Goal: Use online tool/utility: Utilize a website feature to perform a specific function

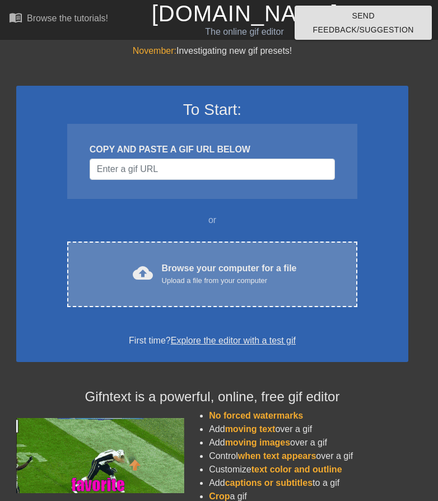
click at [201, 276] on div "Upload a file from your computer" at bounding box center [229, 280] width 135 height 11
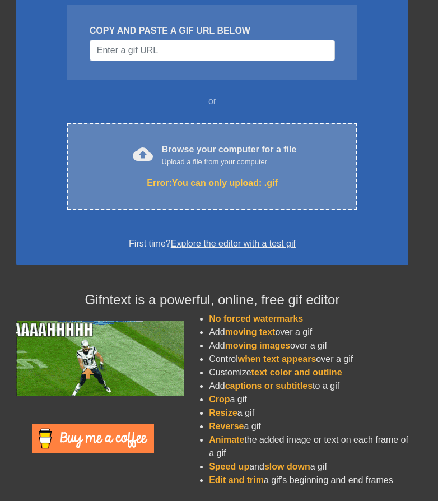
scroll to position [63, 0]
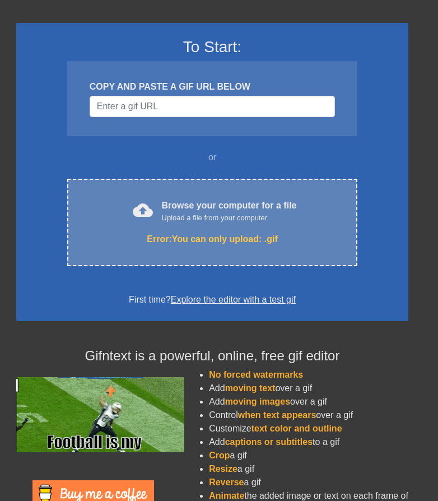
click at [201, 219] on div "Upload a file from your computer" at bounding box center [229, 217] width 135 height 11
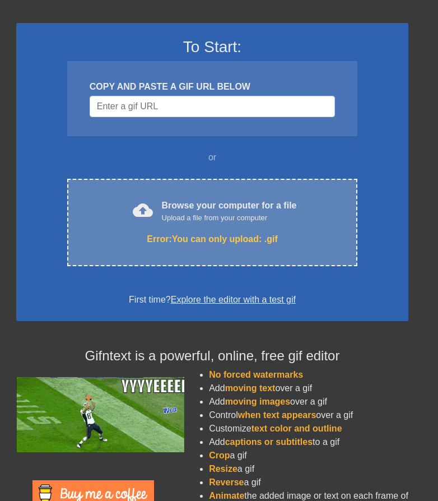
click at [208, 221] on div "Upload a file from your computer" at bounding box center [229, 217] width 135 height 11
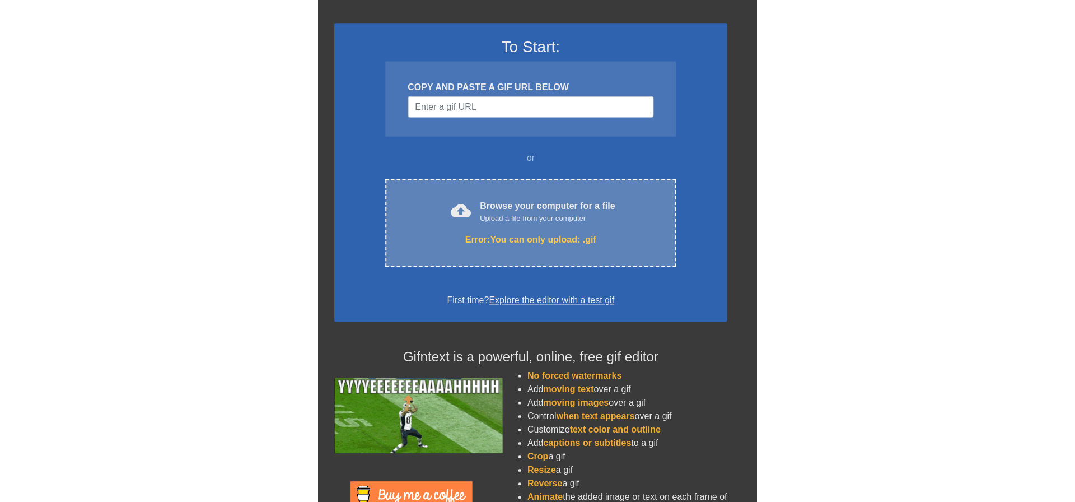
scroll to position [0, 0]
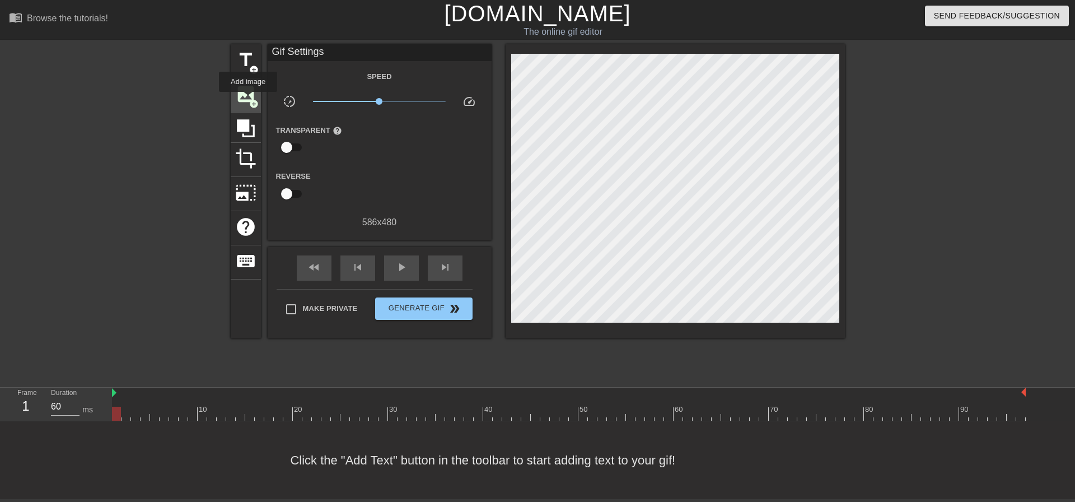
click at [248, 100] on span "image" at bounding box center [245, 93] width 21 height 21
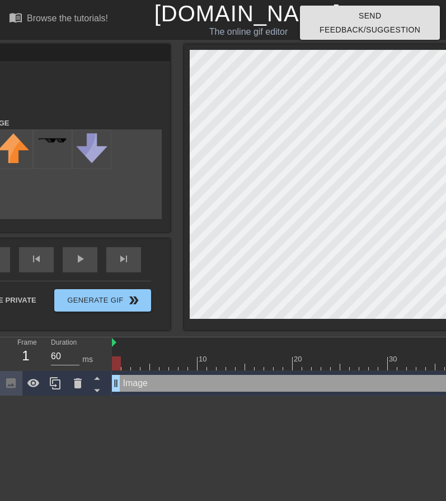
click at [59, 88] on div "Animate" at bounding box center [58, 86] width 224 height 35
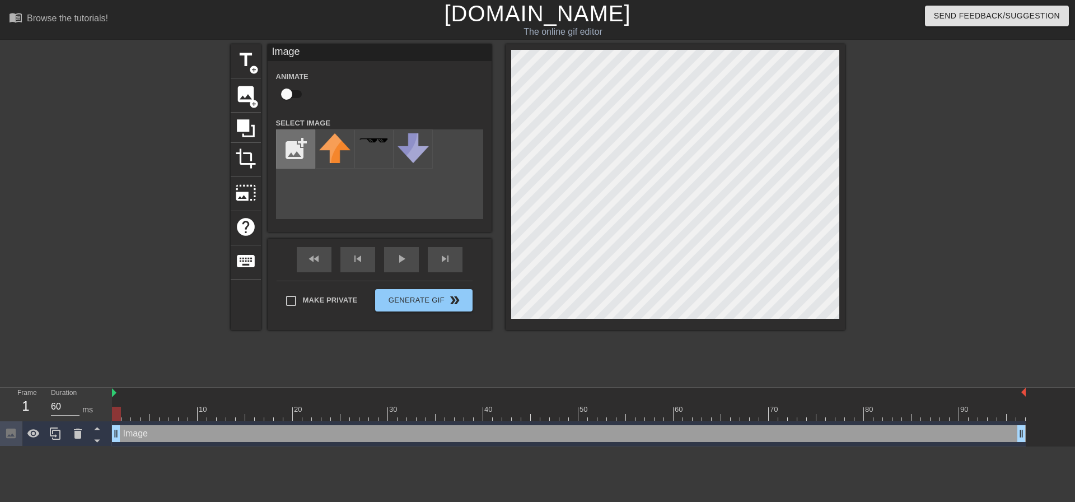
click at [298, 147] on input "file" at bounding box center [296, 149] width 38 height 38
click at [290, 147] on input "file" at bounding box center [296, 149] width 38 height 38
type input "C:\fakepath\19a66ffb8c5895a4a4ef467fdde4af69.jpg"
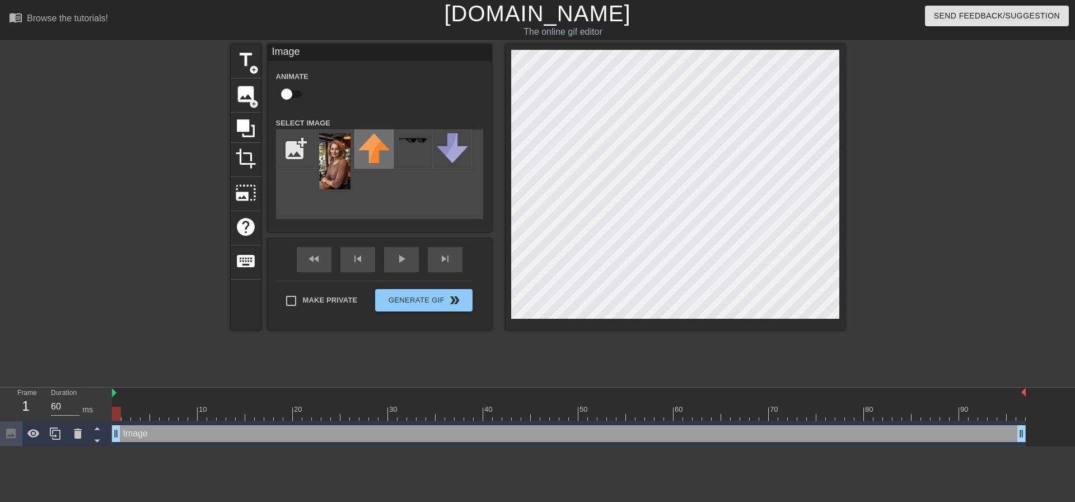
click at [368, 150] on img at bounding box center [373, 148] width 31 height 30
click at [369, 151] on img at bounding box center [373, 148] width 31 height 30
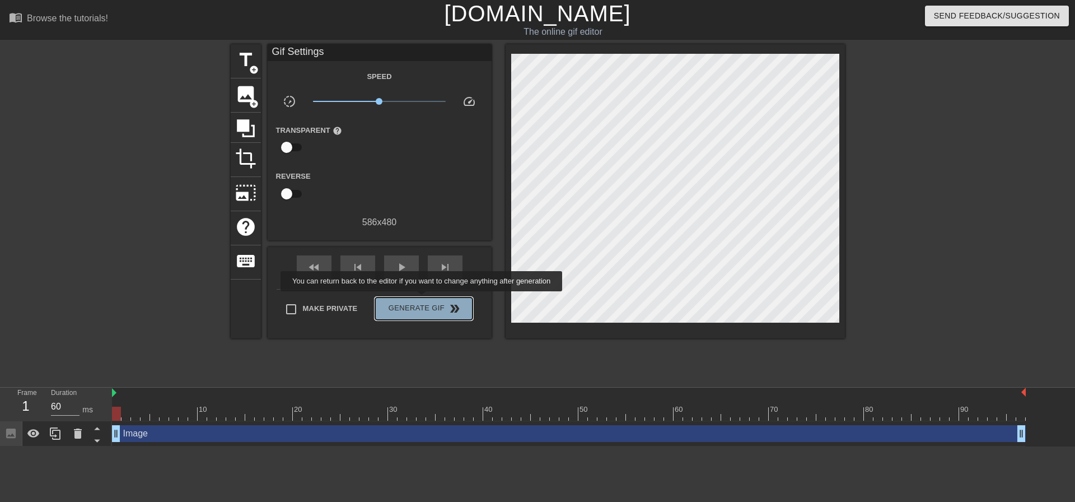
click at [423, 299] on button "Generate Gif double_arrow" at bounding box center [423, 308] width 97 height 22
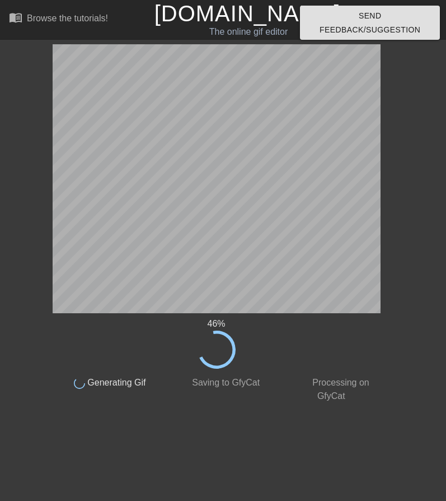
click at [406, 90] on div "46 % done Generating Gif done Saving to GfyCat done Processing on GfyCat title …" at bounding box center [223, 223] width 446 height 358
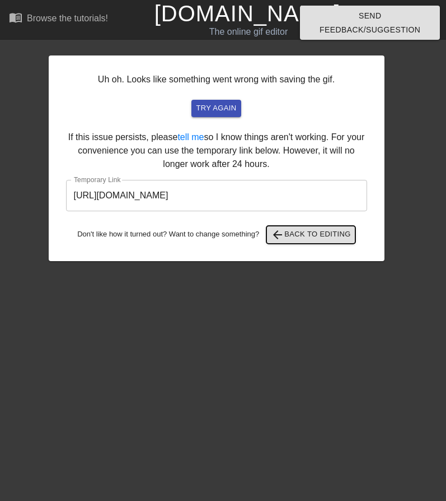
click at [306, 232] on span "arrow_back Back to Editing" at bounding box center [311, 234] width 80 height 13
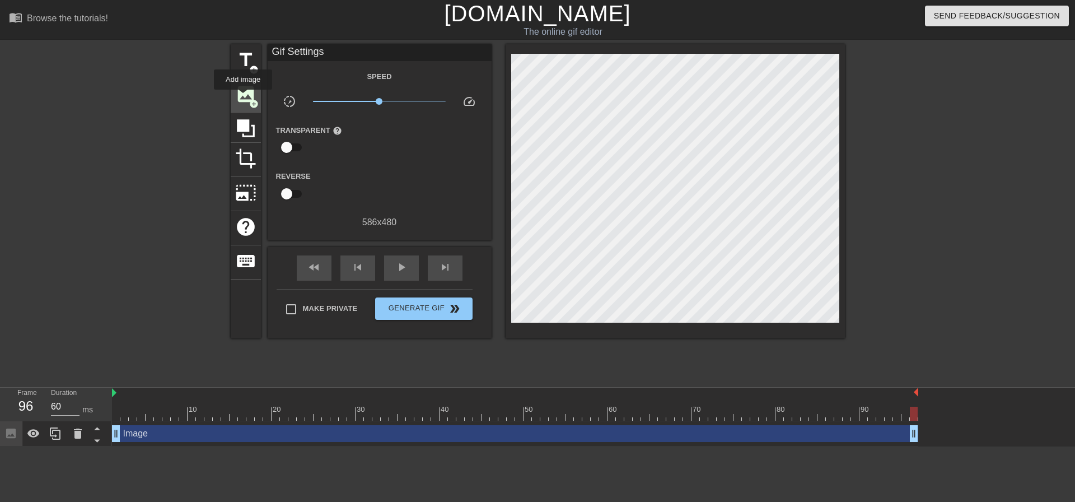
click at [243, 97] on span "image" at bounding box center [245, 93] width 21 height 21
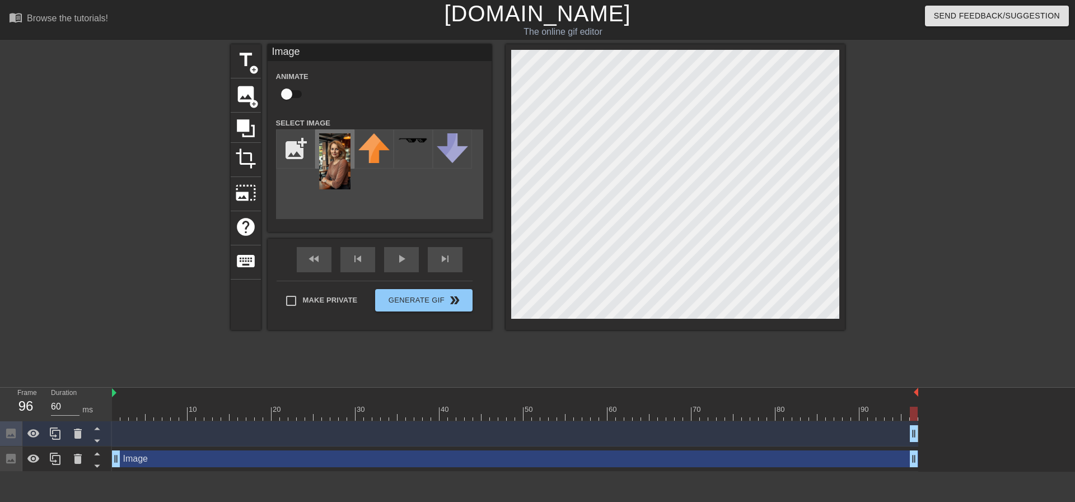
click at [334, 151] on img at bounding box center [334, 161] width 31 height 56
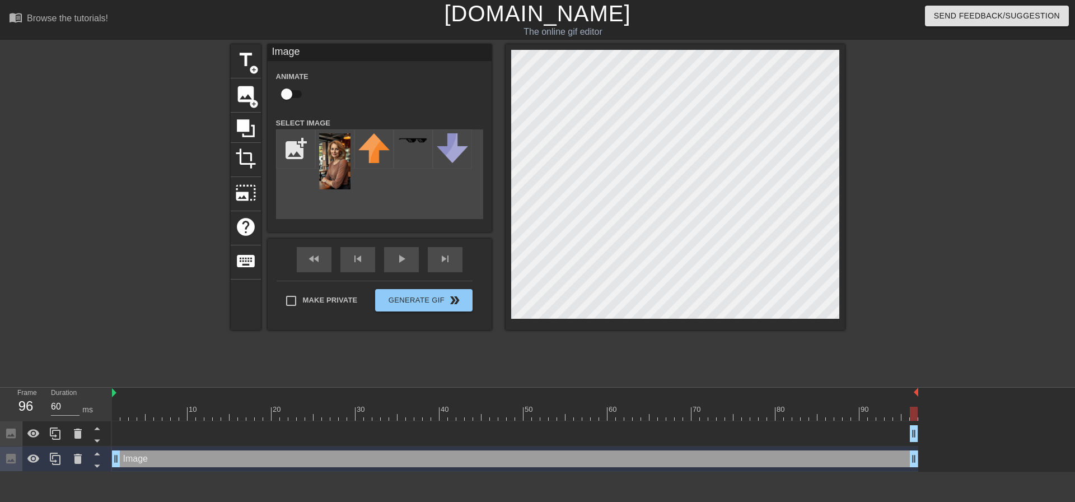
click at [404, 230] on div "title add_circle image add_circle crop photo_size_select_large help keyboard Im…" at bounding box center [538, 187] width 614 height 286
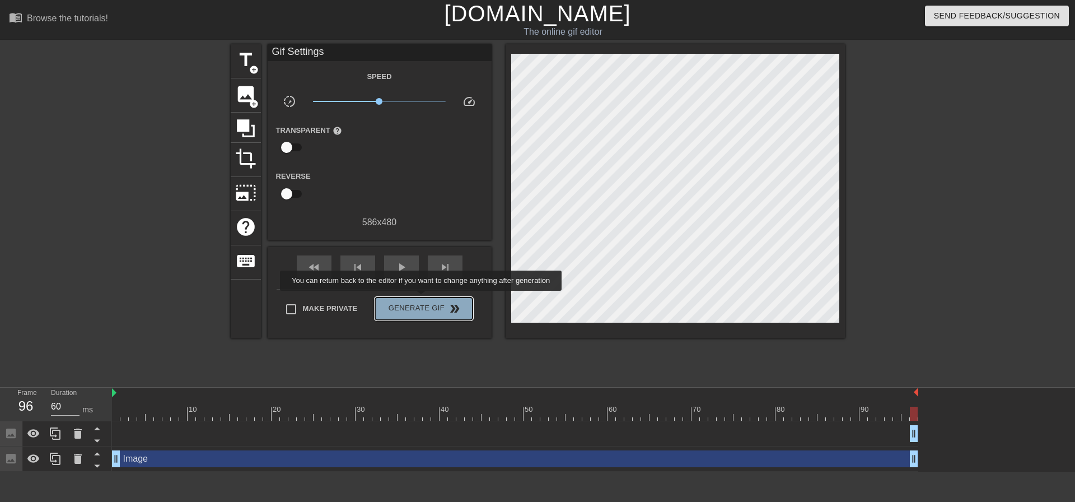
click at [422, 298] on button "Generate Gif double_arrow" at bounding box center [423, 308] width 97 height 22
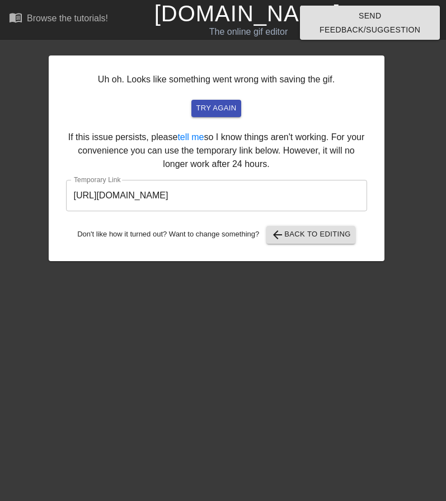
click at [228, 45] on div "Uh oh. Looks like something went wrong with saving the gif. try again If this i…" at bounding box center [217, 152] width 336 height 217
click at [309, 236] on span "arrow_back Back to Editing" at bounding box center [311, 234] width 80 height 13
